Goal: Information Seeking & Learning: Check status

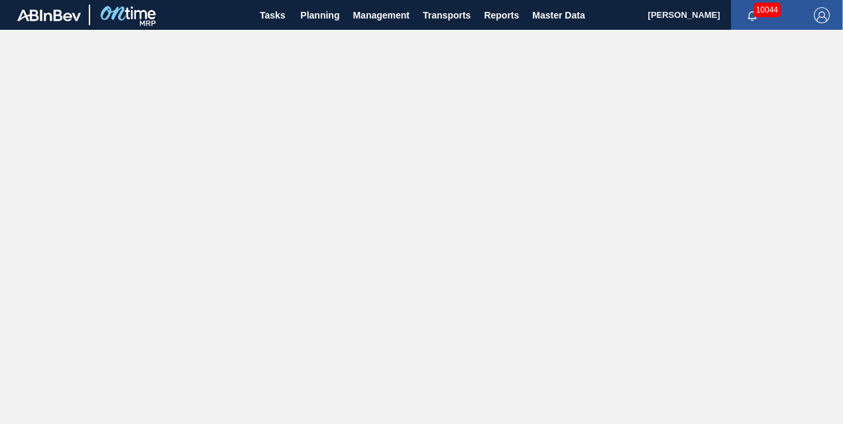
click at [776, 12] on span "10044" at bounding box center [767, 10] width 27 height 15
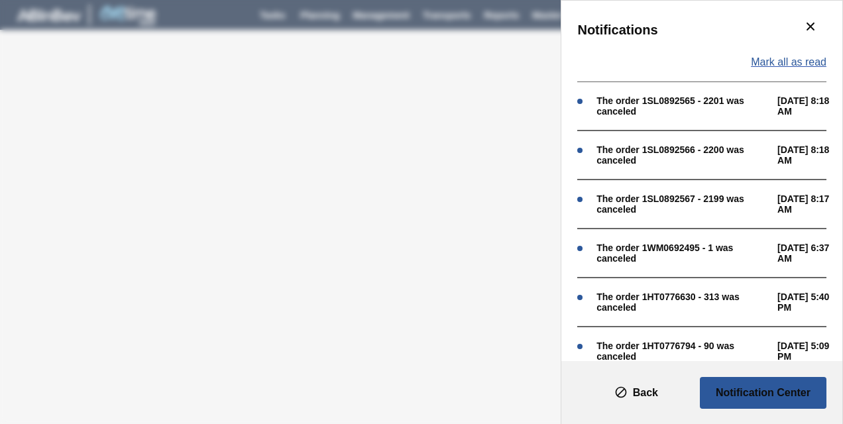
click at [758, 60] on span "Mark all as read" at bounding box center [789, 62] width 76 height 12
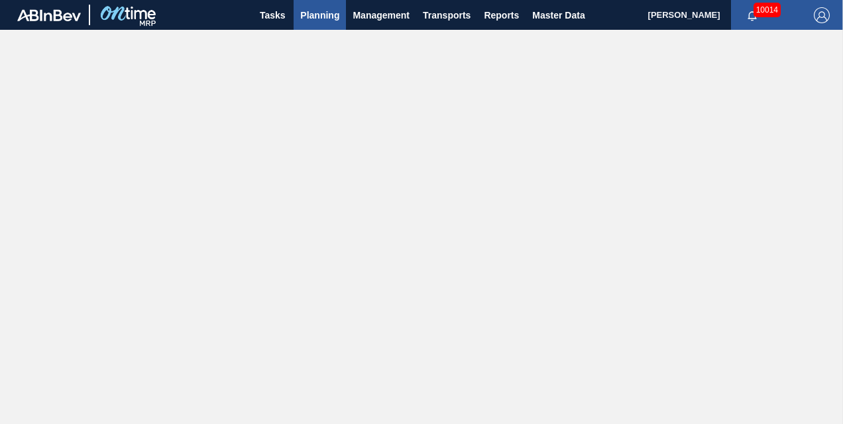
click at [314, 11] on span "Planning" at bounding box center [319, 15] width 39 height 16
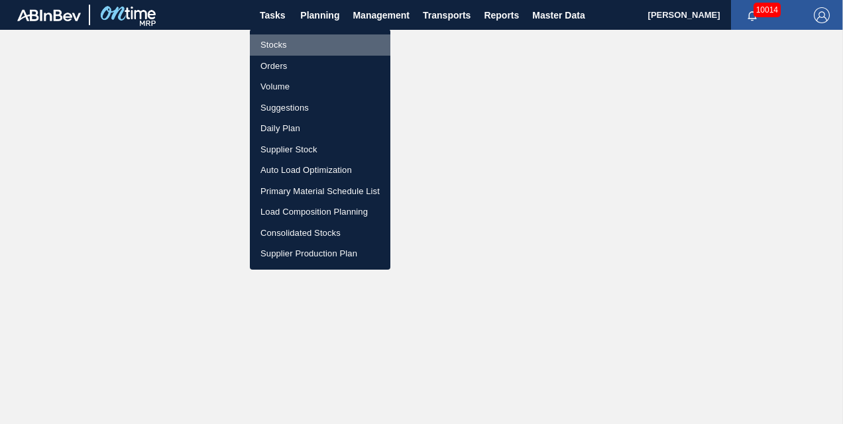
click at [278, 41] on li "Stocks" at bounding box center [320, 44] width 141 height 21
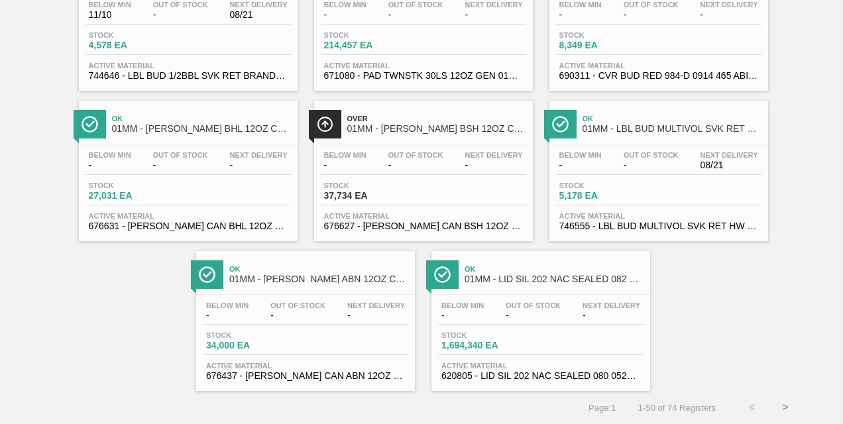
scroll to position [2279, 0]
click at [788, 403] on button ">" at bounding box center [785, 407] width 33 height 33
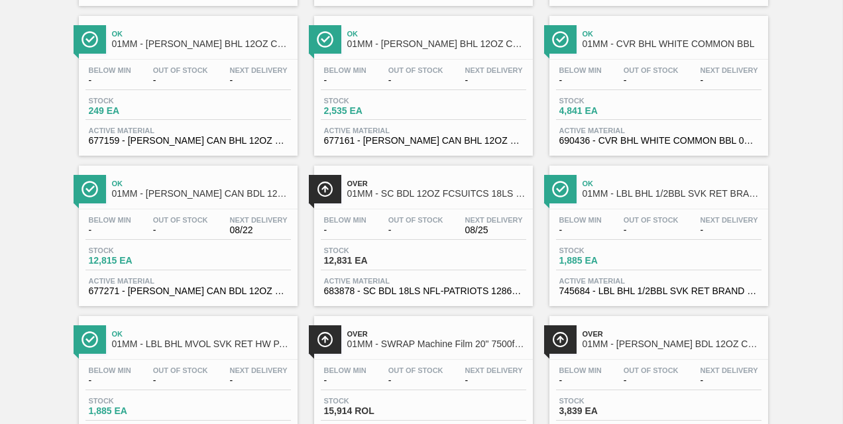
scroll to position [844, 0]
click at [418, 260] on div "Stock 12,831 EA" at bounding box center [370, 256] width 99 height 19
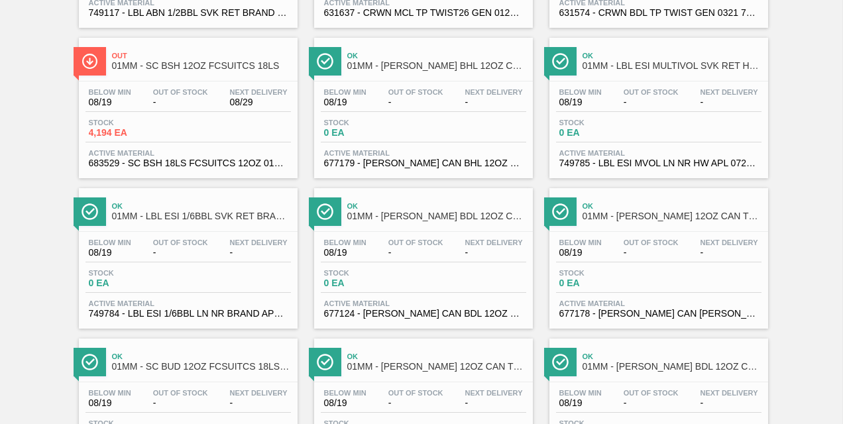
scroll to position [974, 0]
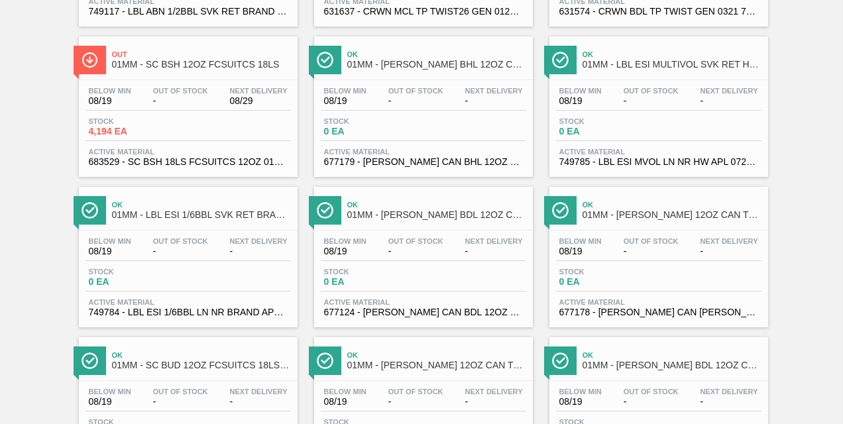
click at [194, 123] on div "Stock 4,194 EA" at bounding box center [188, 129] width 205 height 24
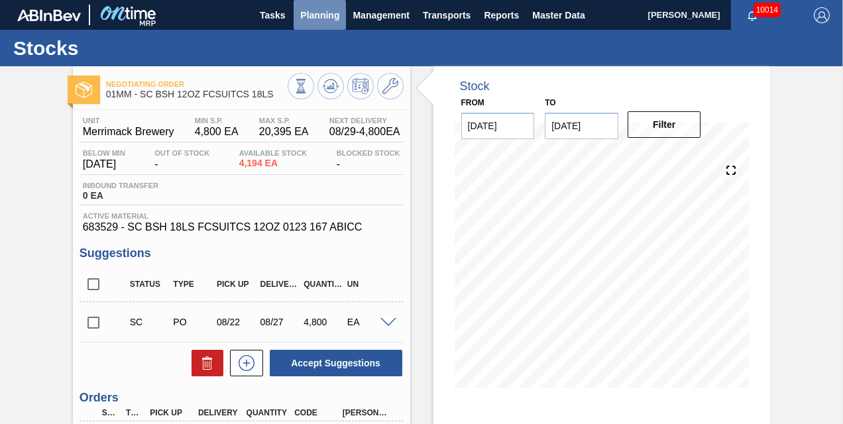
click at [316, 13] on span "Planning" at bounding box center [319, 15] width 39 height 16
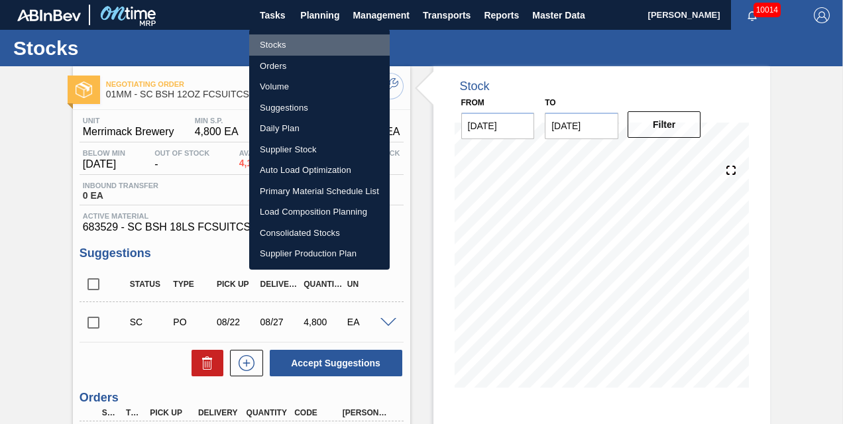
click at [276, 45] on li "Stocks" at bounding box center [319, 44] width 141 height 21
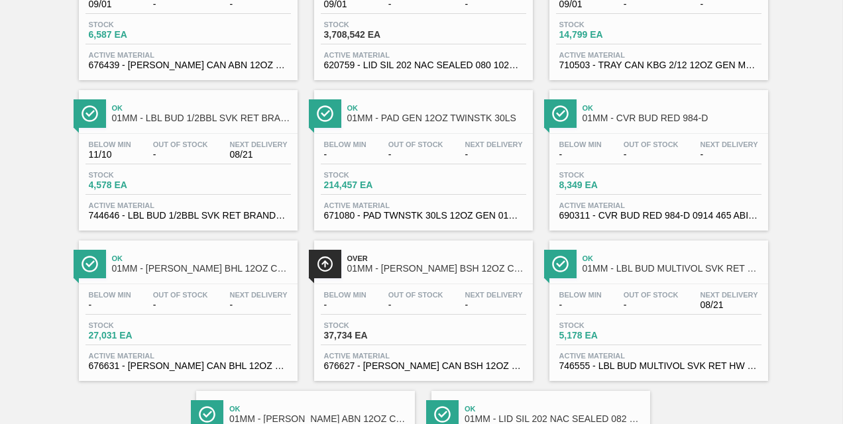
scroll to position [2279, 0]
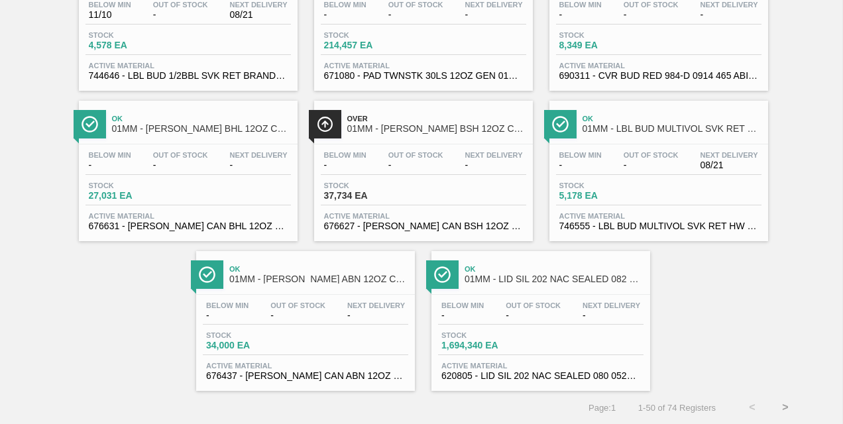
click at [781, 408] on button ">" at bounding box center [785, 407] width 33 height 33
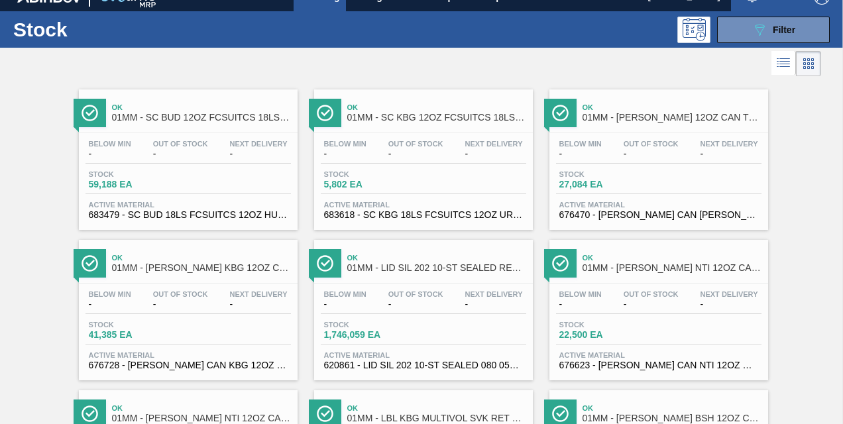
scroll to position [19, 0]
click at [378, 161] on div "Below Min - Out Of Stock - Next Delivery -" at bounding box center [423, 152] width 205 height 24
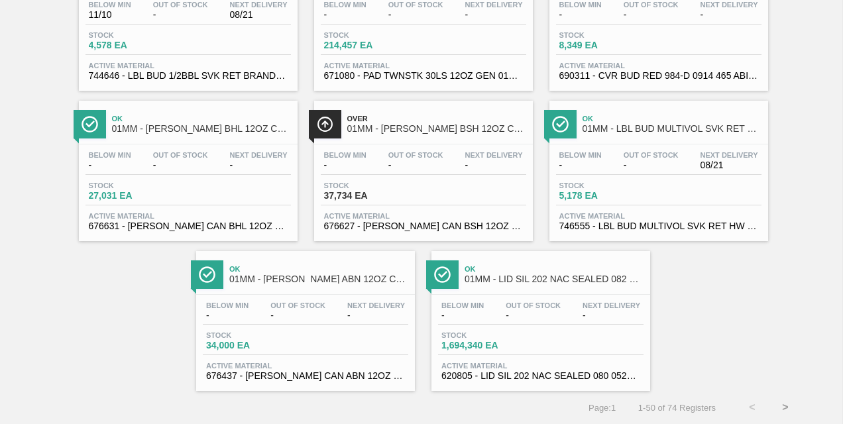
scroll to position [2279, 0]
click at [782, 402] on button ">" at bounding box center [785, 407] width 33 height 33
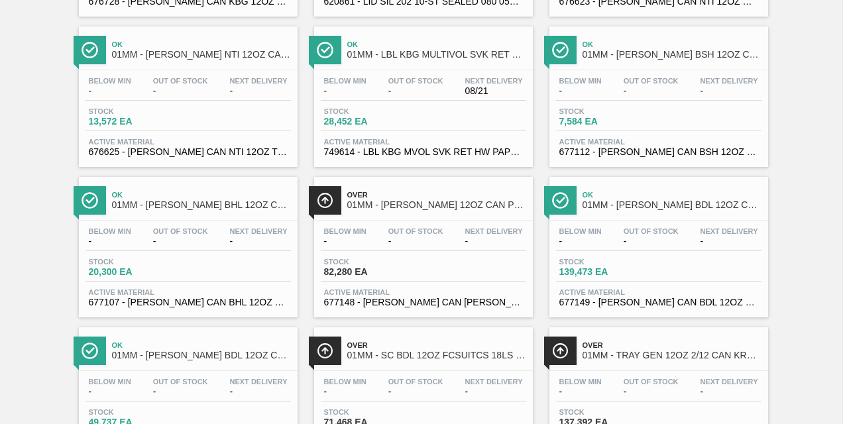
scroll to position [384, 0]
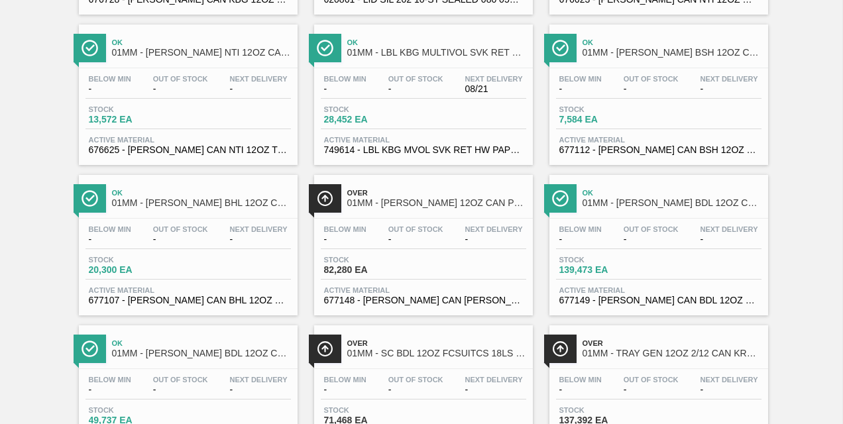
click at [656, 343] on span "Over" at bounding box center [672, 343] width 179 height 8
